Goal: Information Seeking & Learning: Find contact information

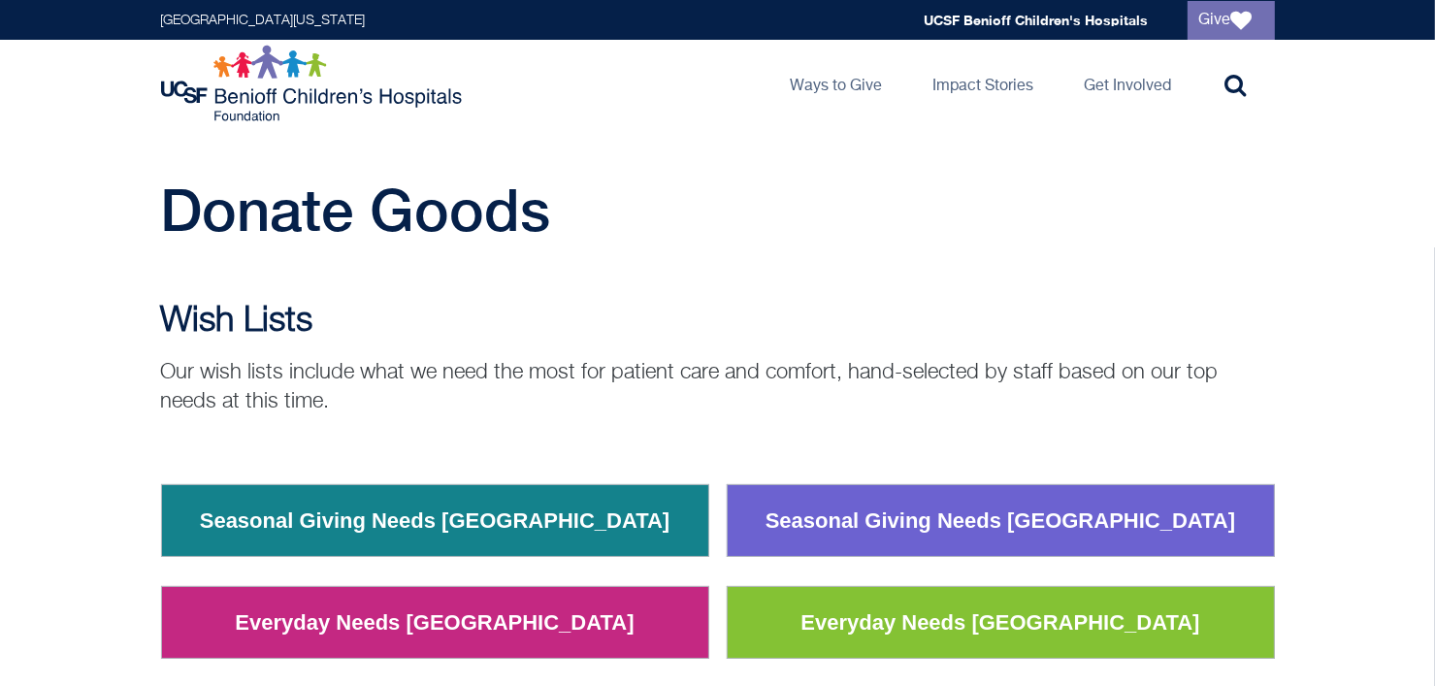
scroll to position [97, 0]
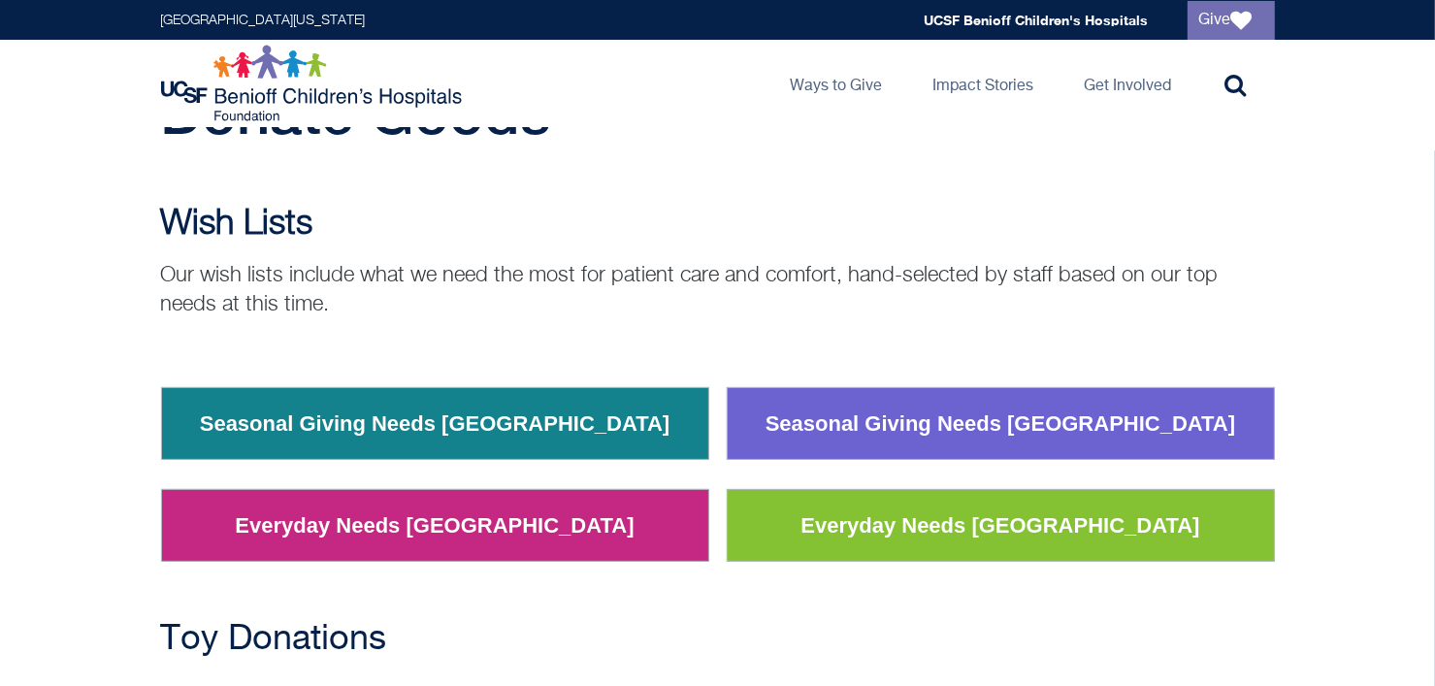
drag, startPoint x: 605, startPoint y: 424, endPoint x: 661, endPoint y: 433, distance: 56.0
click at [661, 433] on td "Seasonal Giving Needs [GEOGRAPHIC_DATA]" at bounding box center [434, 424] width 547 height 72
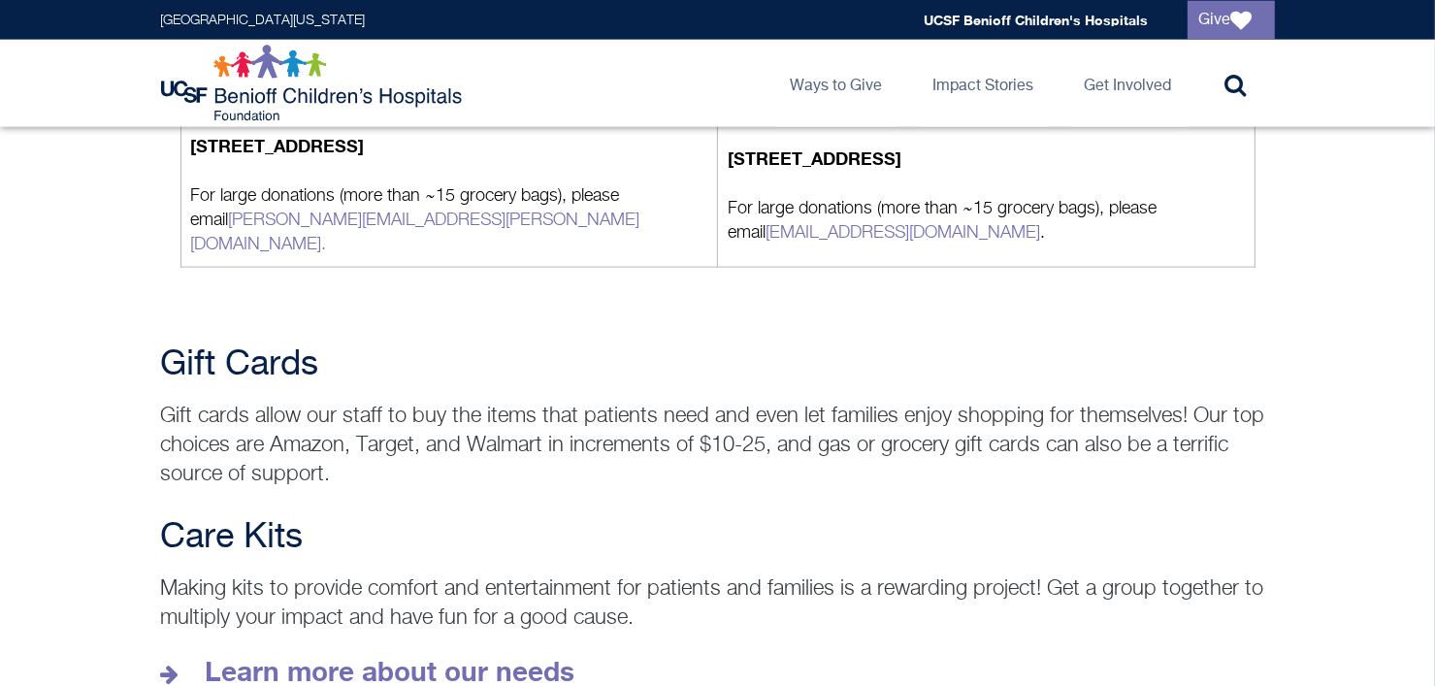
scroll to position [2425, 0]
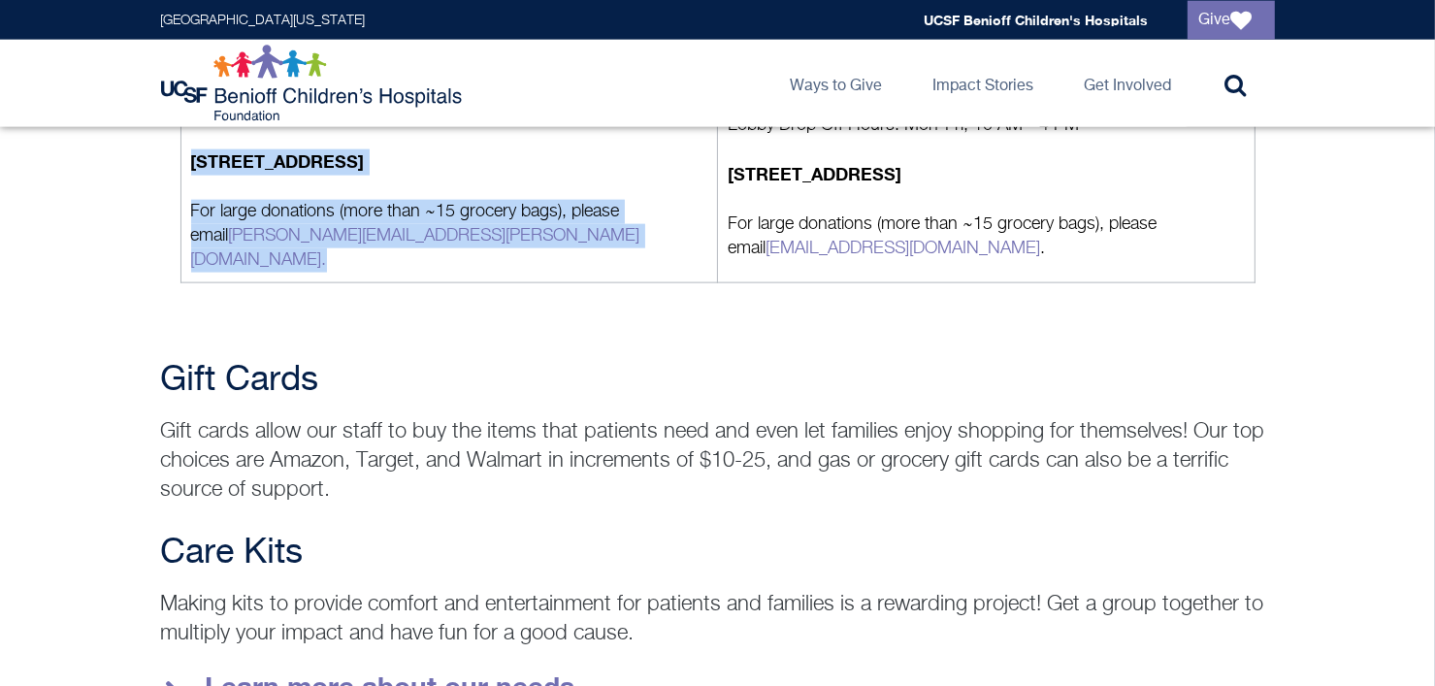
drag, startPoint x: 406, startPoint y: 232, endPoint x: 174, endPoint y: 233, distance: 232.8
click at [174, 233] on div "[GEOGRAPHIC_DATA] [GEOGRAPHIC_DATA] Lobby Drop Off Hours: Tues-Fri, 1 - 4 PM [S…" at bounding box center [718, 165] width 1114 height 334
click at [488, 224] on p "For large donations (more than ~15 grocery bags), please email [PERSON_NAME][EM…" at bounding box center [449, 236] width 517 height 73
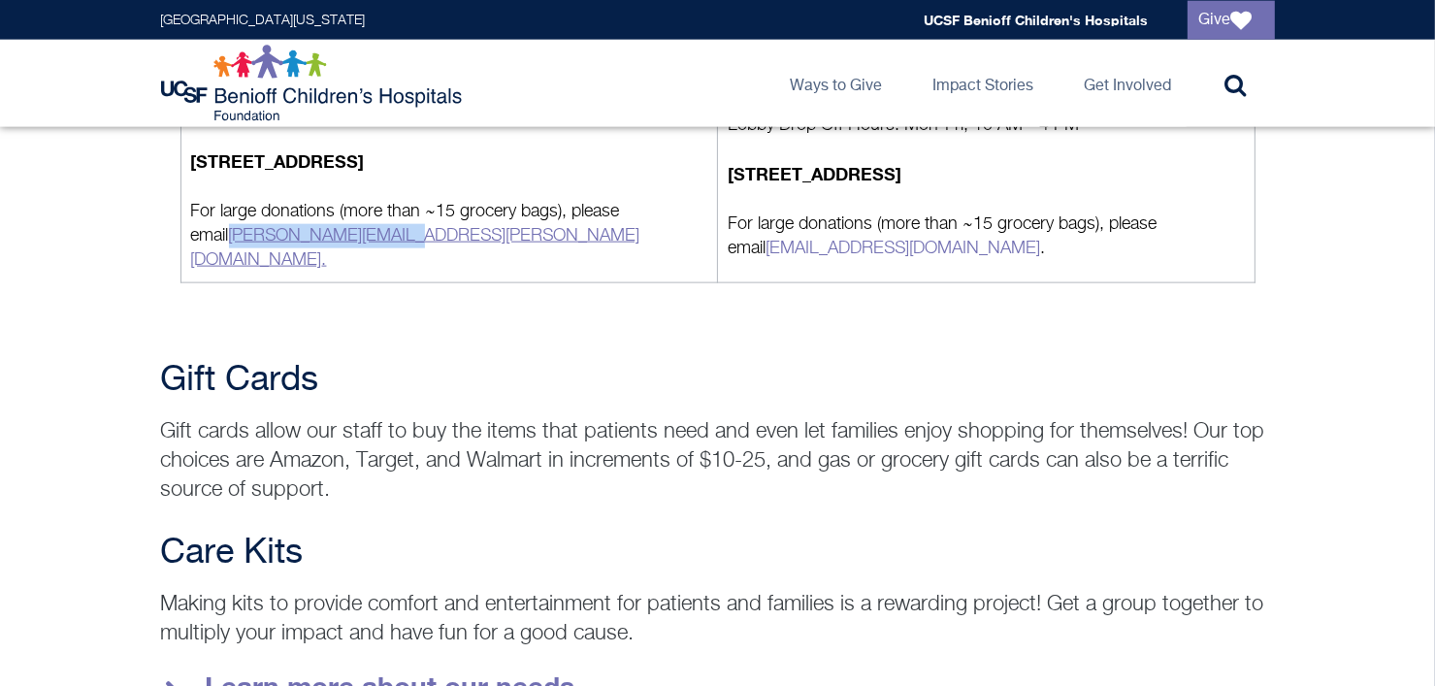
drag, startPoint x: 182, startPoint y: 226, endPoint x: 365, endPoint y: 236, distance: 182.6
click at [365, 236] on td "Lobby Drop Off Hours: Tues-Fri, 1 - 4 PM [STREET_ADDRESS] For large donations (…" at bounding box center [448, 187] width 537 height 192
copy link "[PERSON_NAME][EMAIL_ADDRESS][PERSON_NAME][DOMAIN_NAME]"
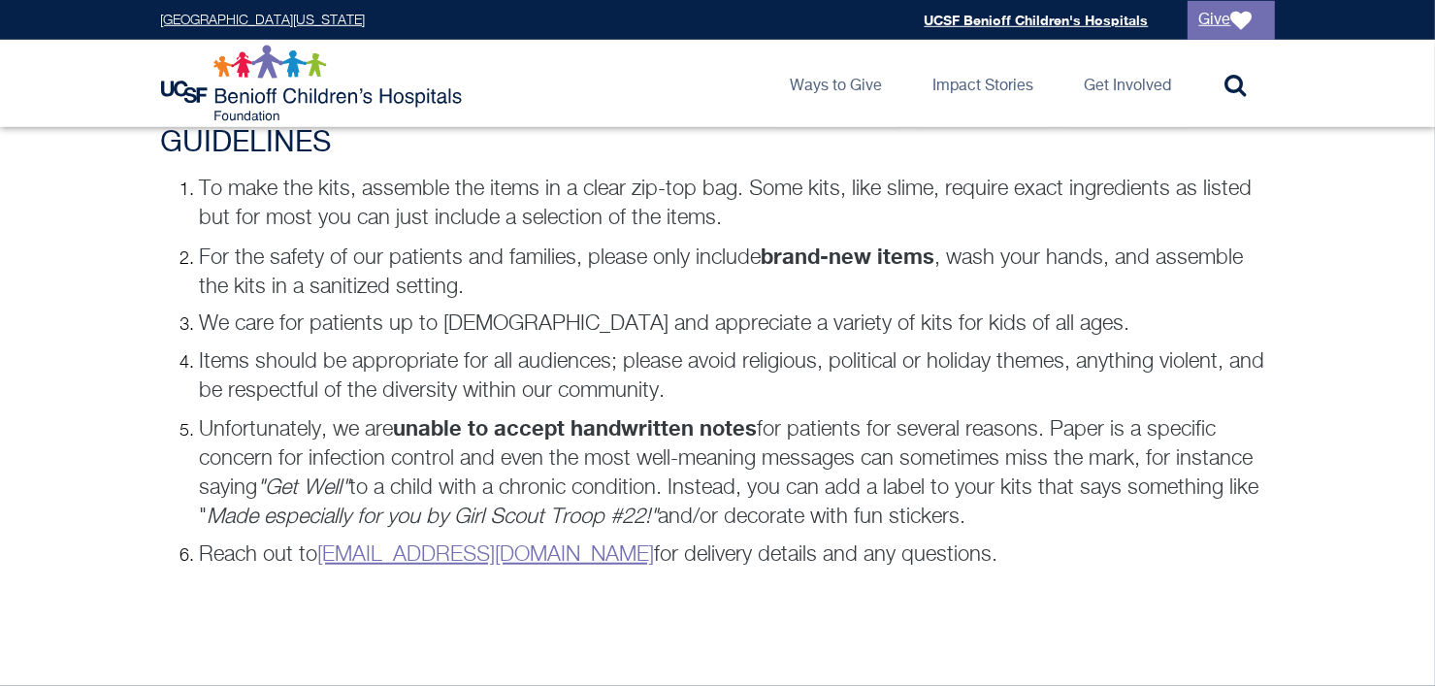
scroll to position [1261, 0]
